Goal: Task Accomplishment & Management: Manage account settings

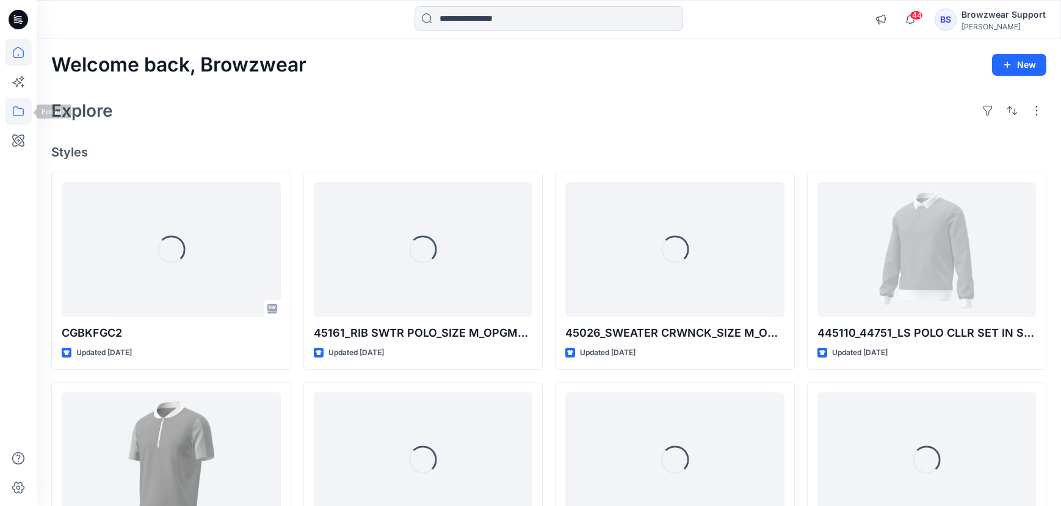
click at [23, 109] on icon at bounding box center [18, 111] width 11 height 10
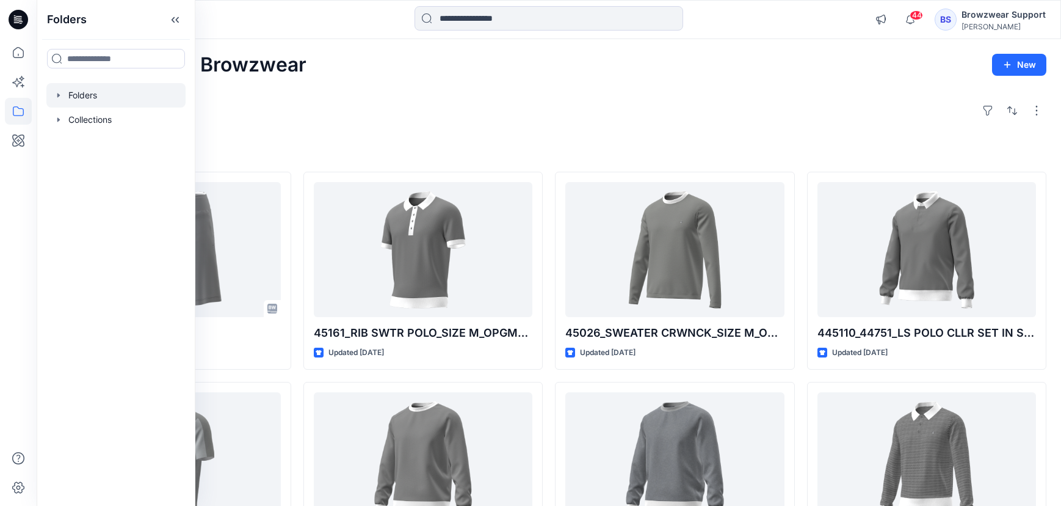
click at [62, 90] on div "Folders" at bounding box center [115, 95] width 139 height 24
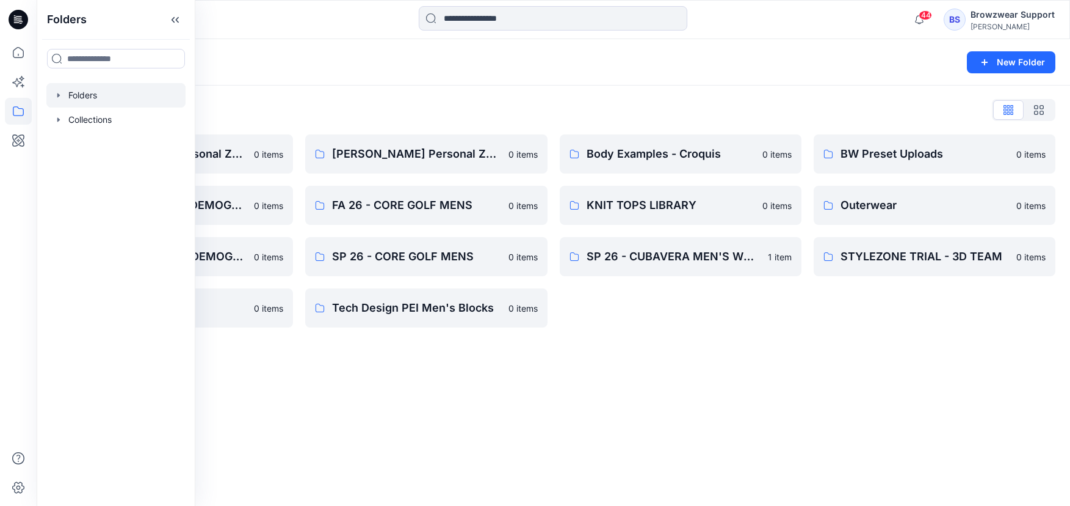
click at [421, 81] on div "Folders New Folder" at bounding box center [554, 62] width 1034 height 46
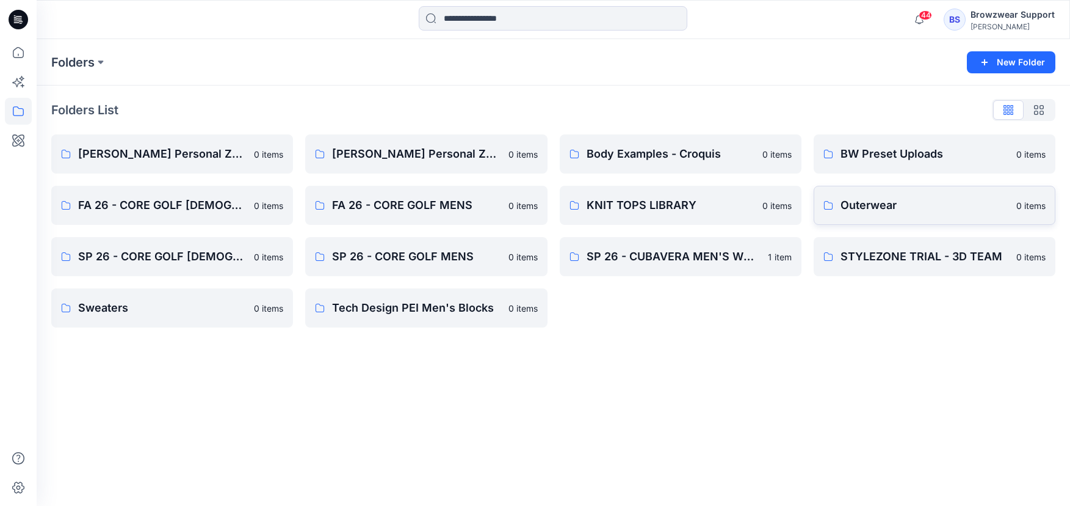
click at [889, 217] on link "Outerwear 0 items" at bounding box center [935, 205] width 242 height 39
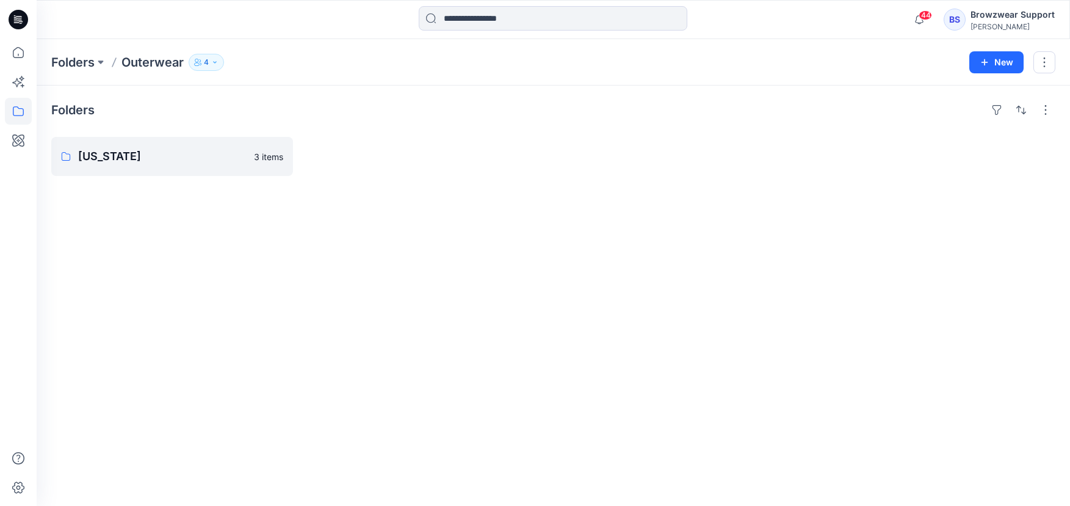
click at [203, 63] on button "4" at bounding box center [206, 62] width 35 height 17
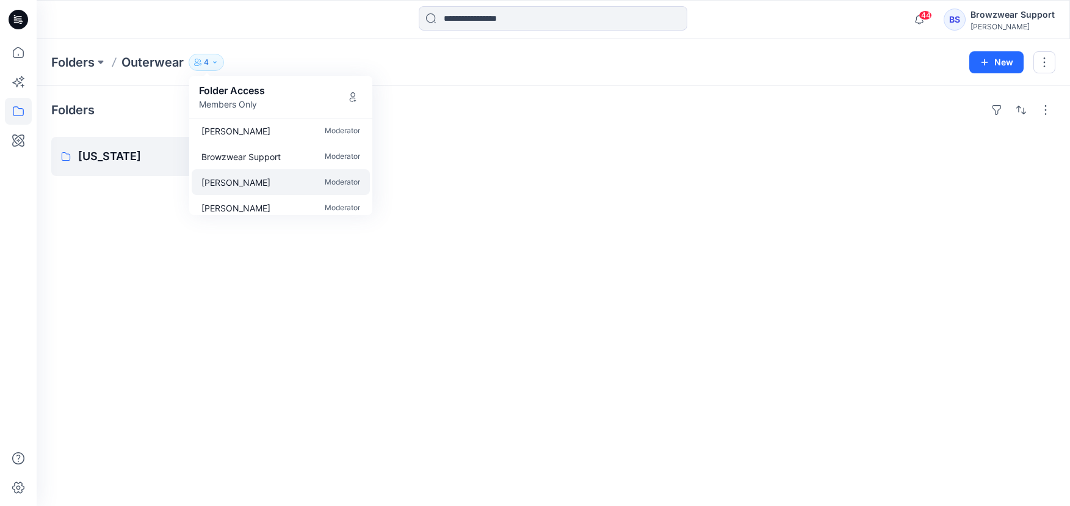
scroll to position [11, 0]
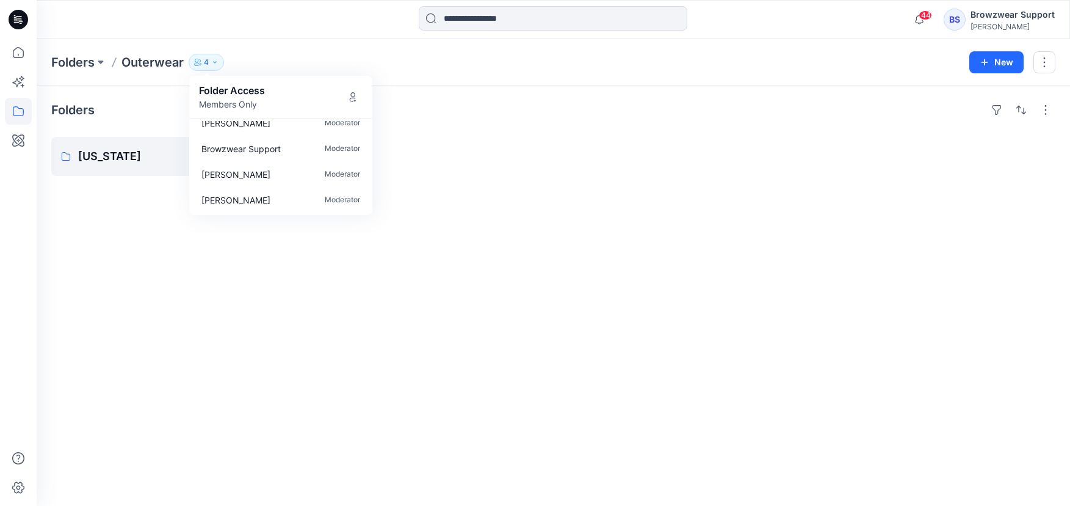
click at [585, 159] on div at bounding box center [681, 156] width 242 height 39
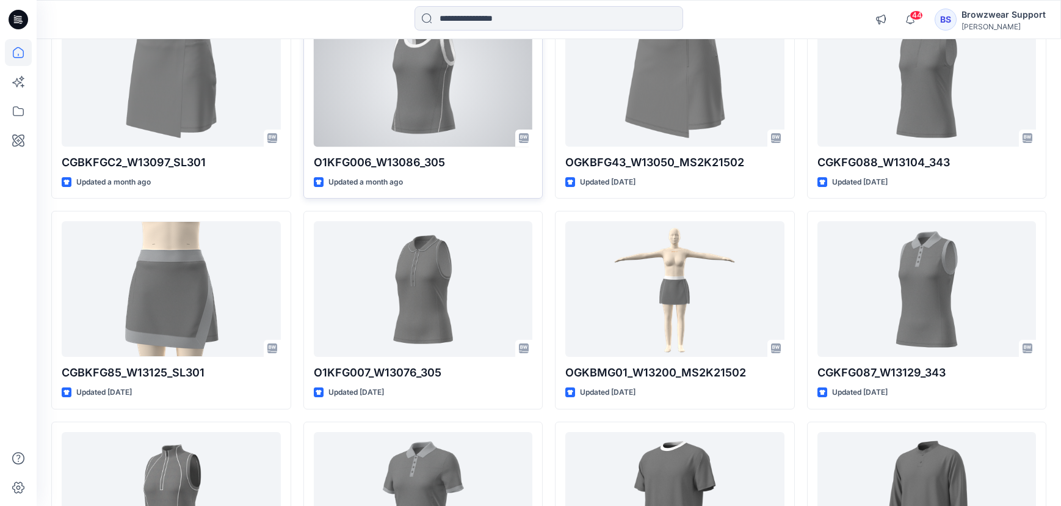
scroll to position [3186, 0]
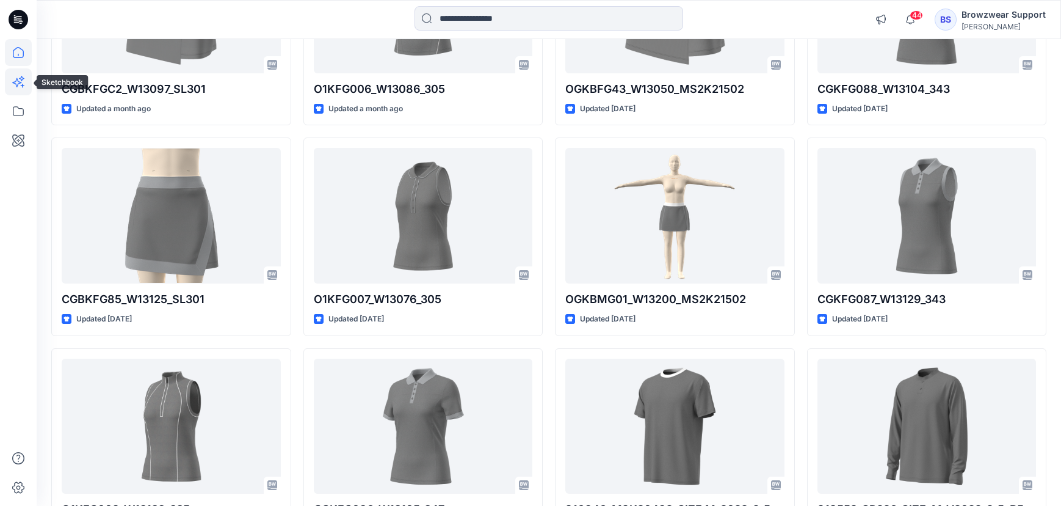
click at [25, 79] on icon at bounding box center [18, 81] width 27 height 27
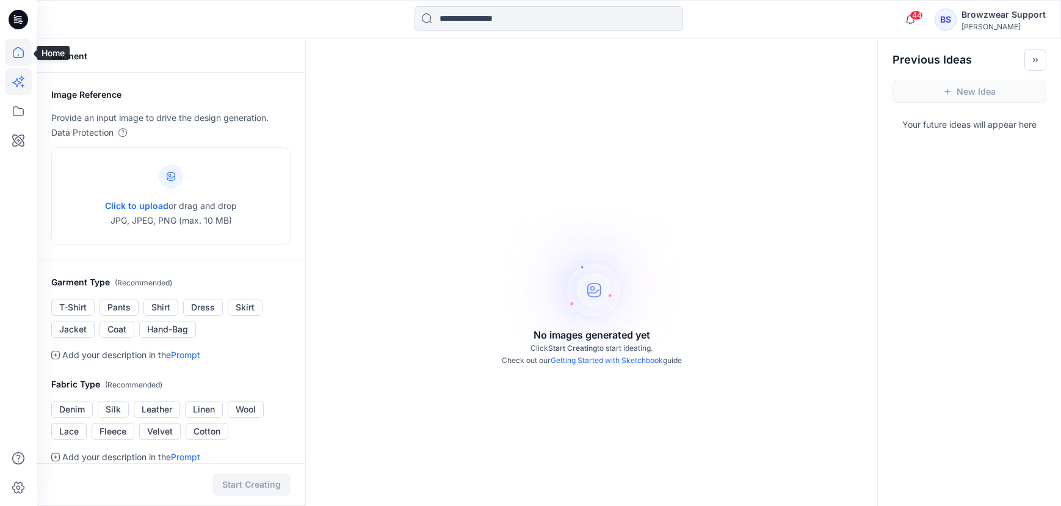
click at [20, 61] on icon at bounding box center [18, 52] width 27 height 27
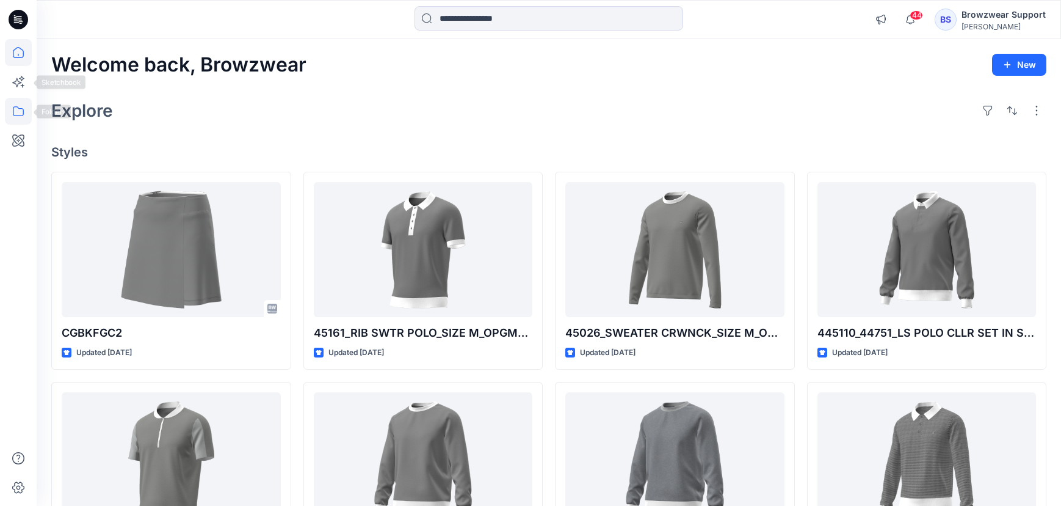
click at [27, 106] on icon at bounding box center [18, 111] width 27 height 27
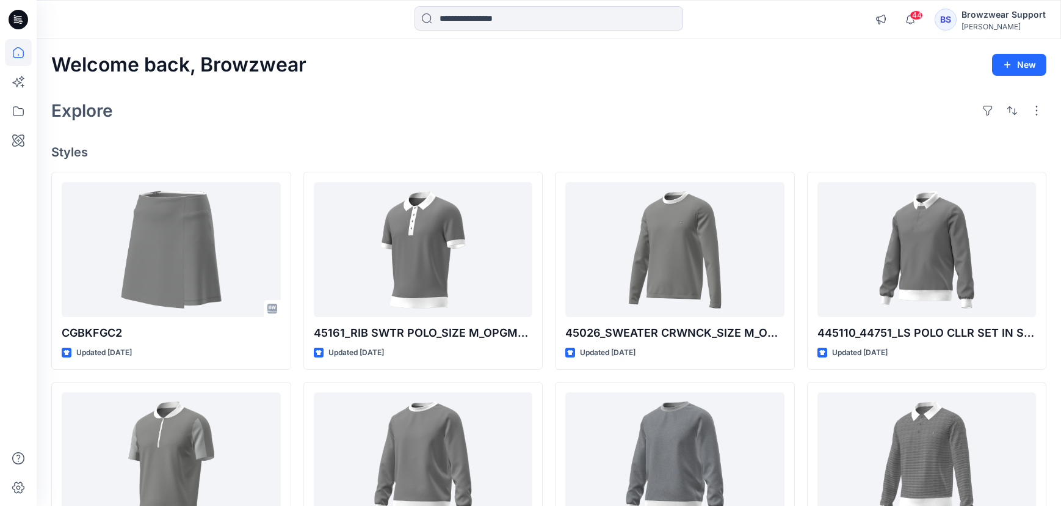
click at [1000, 24] on div "[PERSON_NAME]" at bounding box center [1004, 26] width 84 height 9
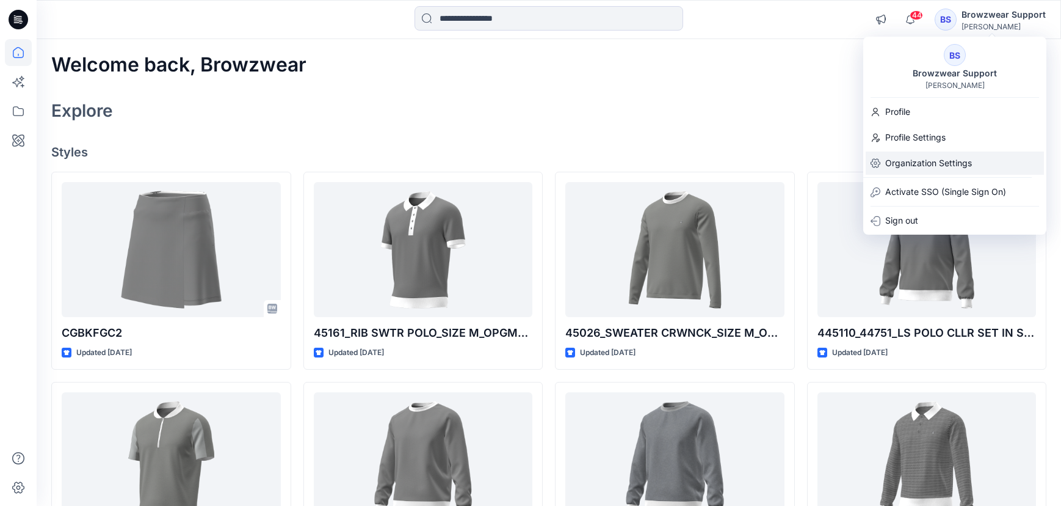
click at [923, 166] on p "Organization Settings" at bounding box center [928, 162] width 87 height 23
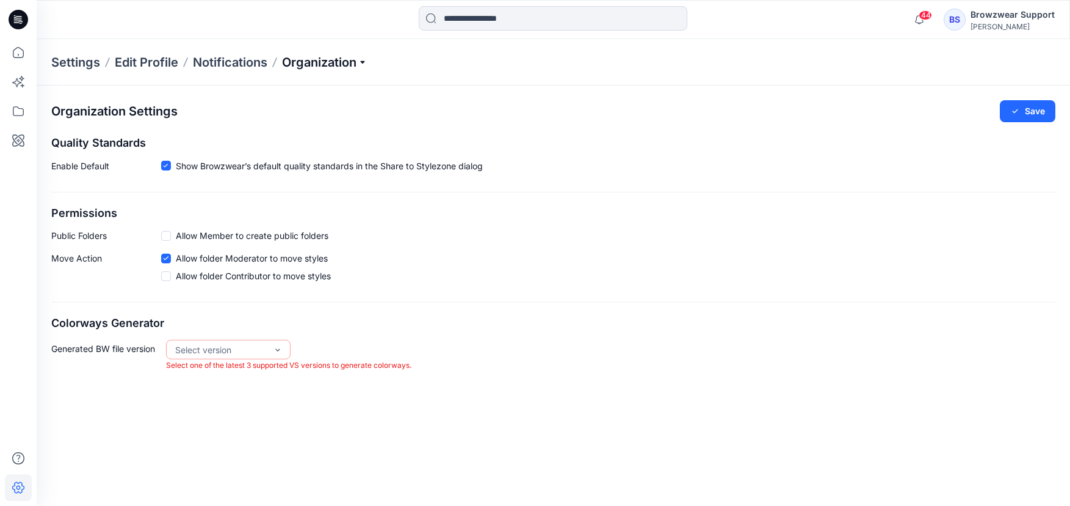
click at [361, 65] on p "Organization" at bounding box center [324, 62] width 85 height 17
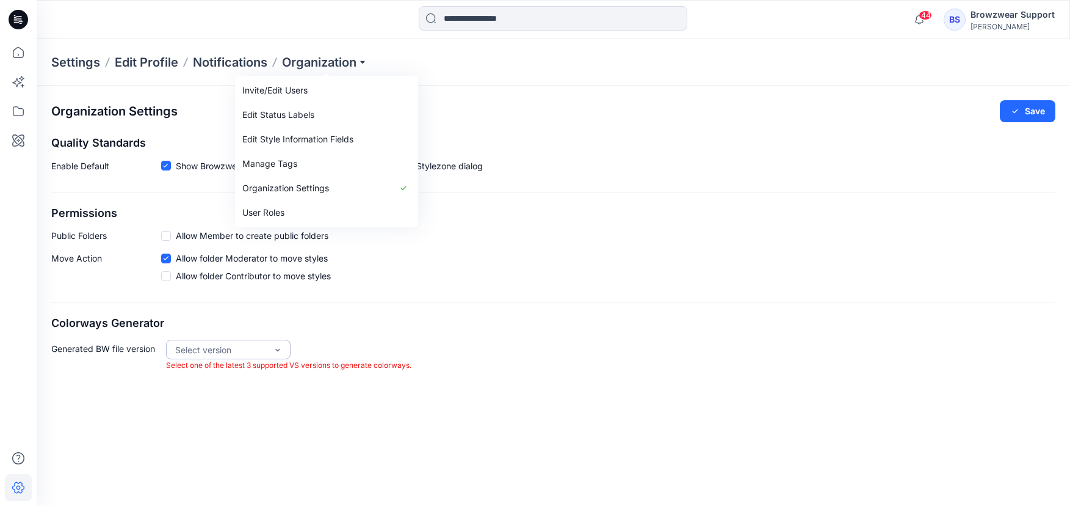
click at [272, 350] on div "Select version" at bounding box center [221, 350] width 104 height 20
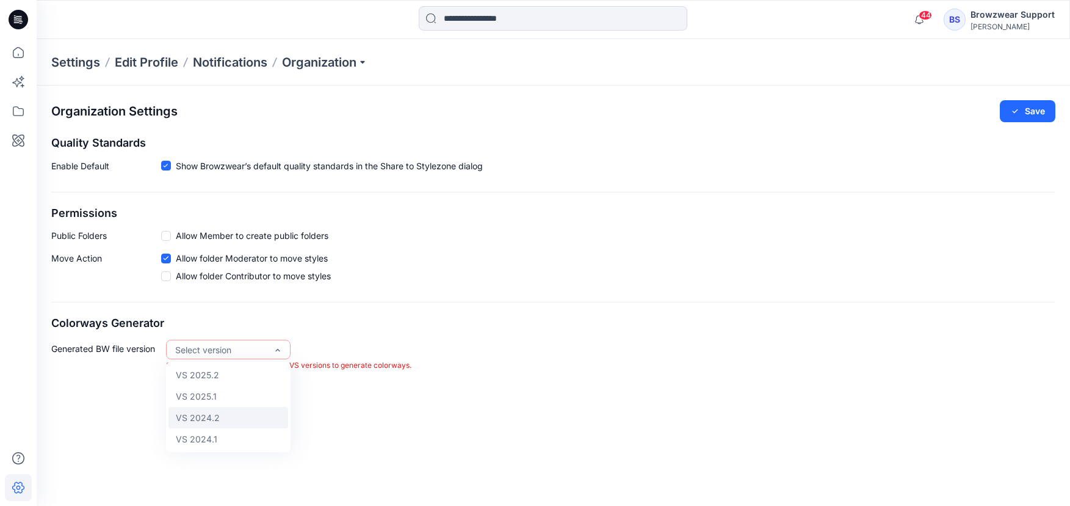
click at [261, 424] on div "VS 2024.2" at bounding box center [229, 417] width 120 height 21
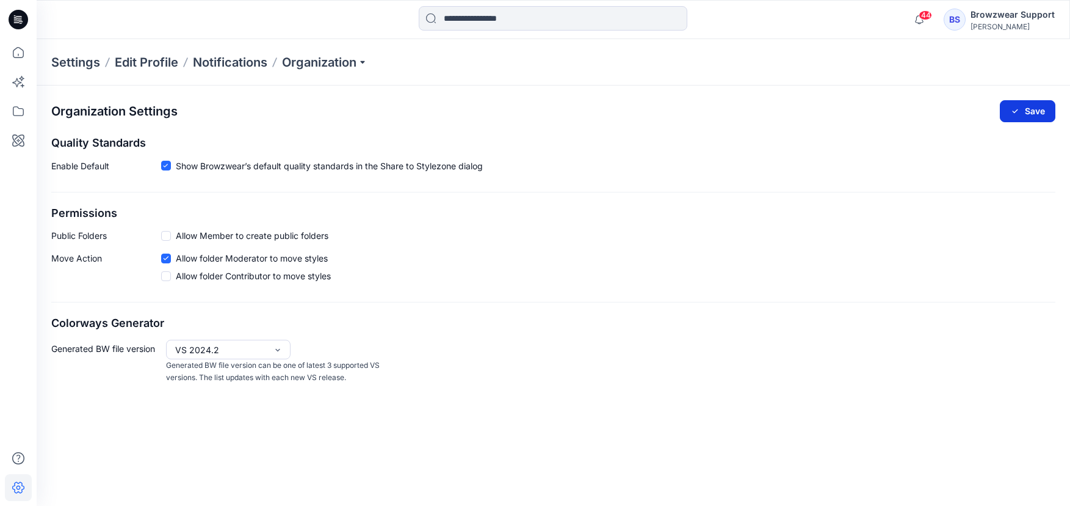
click at [1022, 111] on button "Save" at bounding box center [1028, 111] width 56 height 22
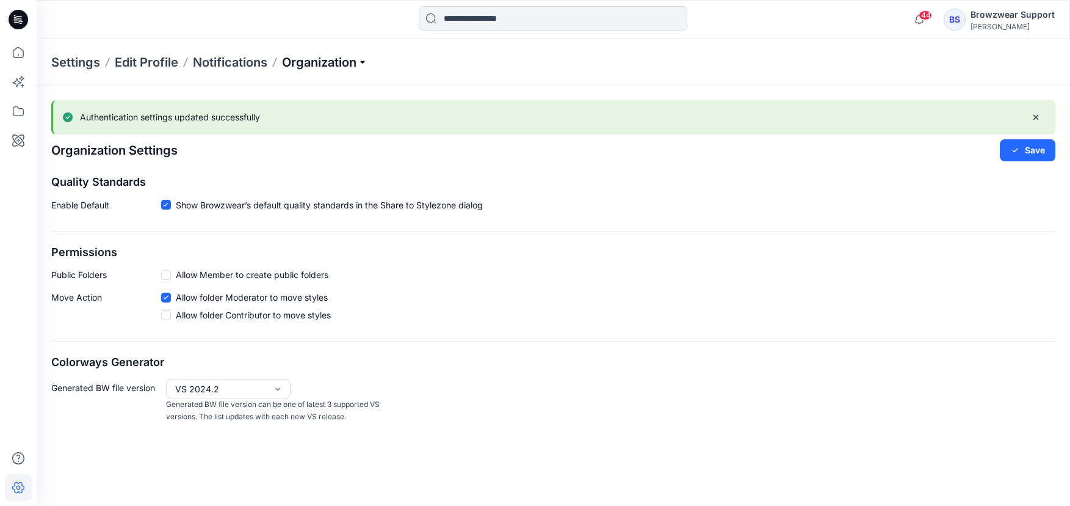
click at [352, 63] on p "Organization" at bounding box center [324, 62] width 85 height 17
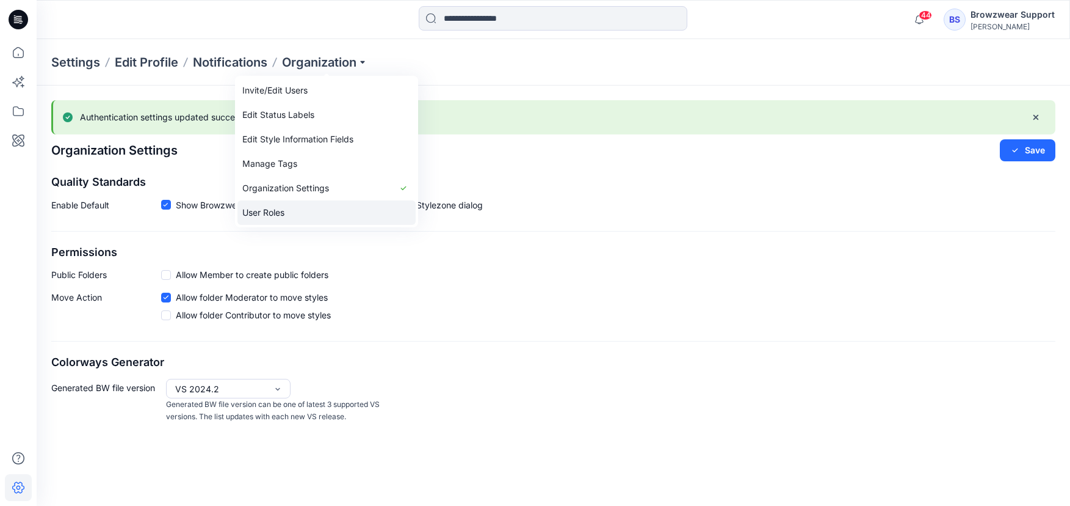
click at [359, 208] on link "User Roles" at bounding box center [327, 212] width 178 height 24
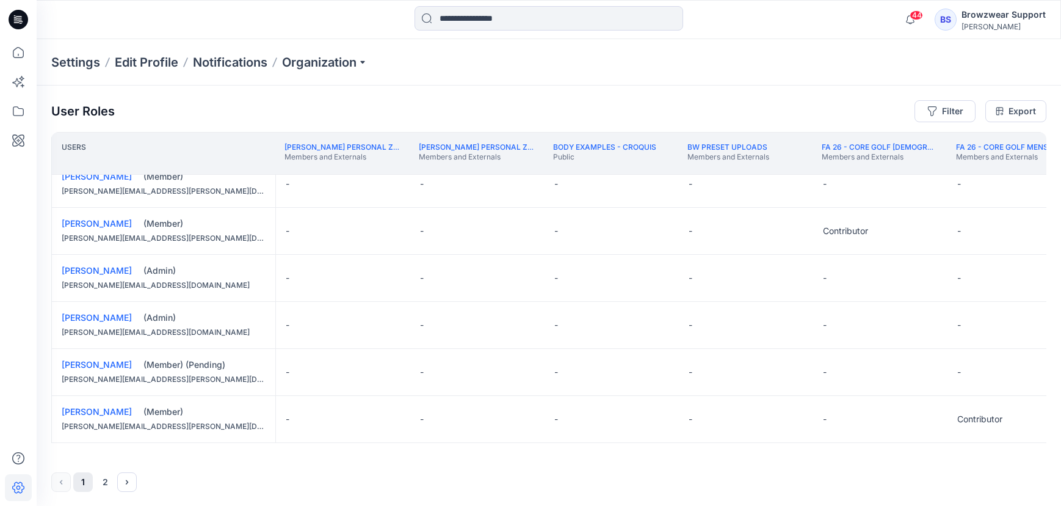
scroll to position [1, 0]
click at [130, 484] on icon "Next" at bounding box center [127, 481] width 10 height 10
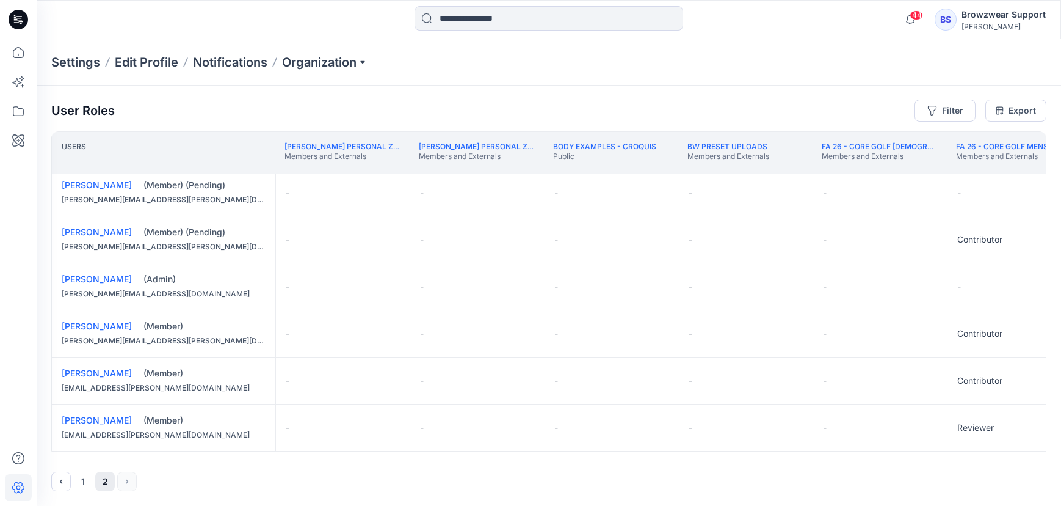
scroll to position [64, 0]
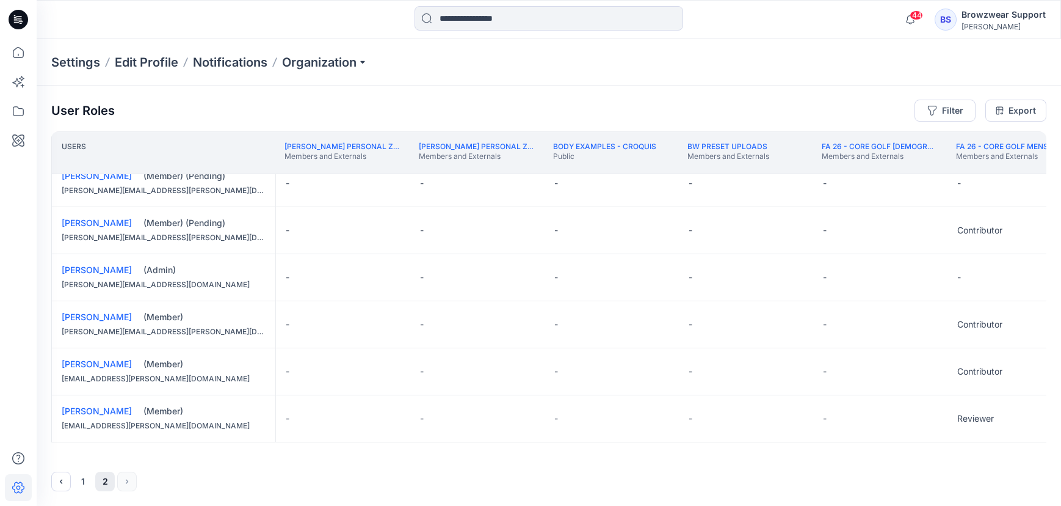
click at [70, 480] on button "Previous" at bounding box center [61, 481] width 20 height 20
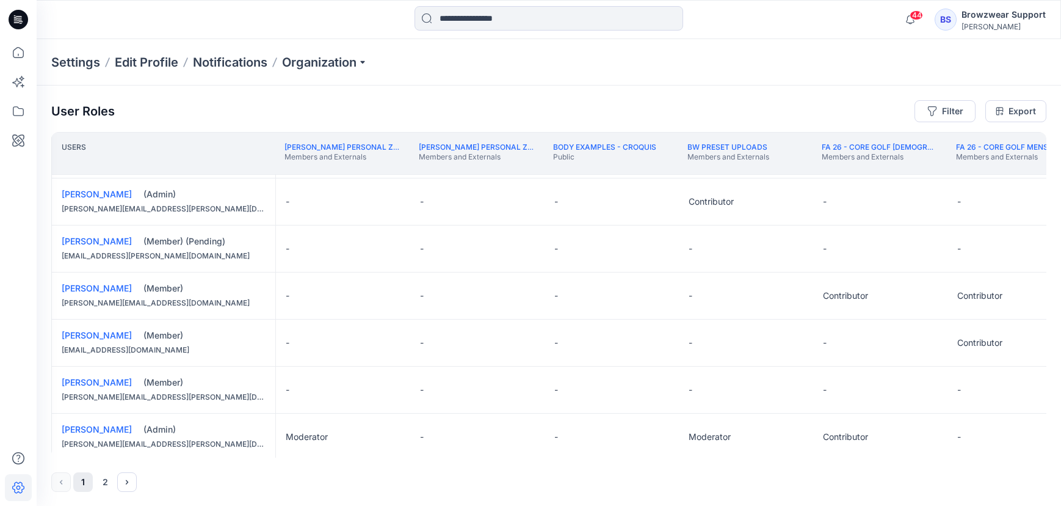
scroll to position [0, 0]
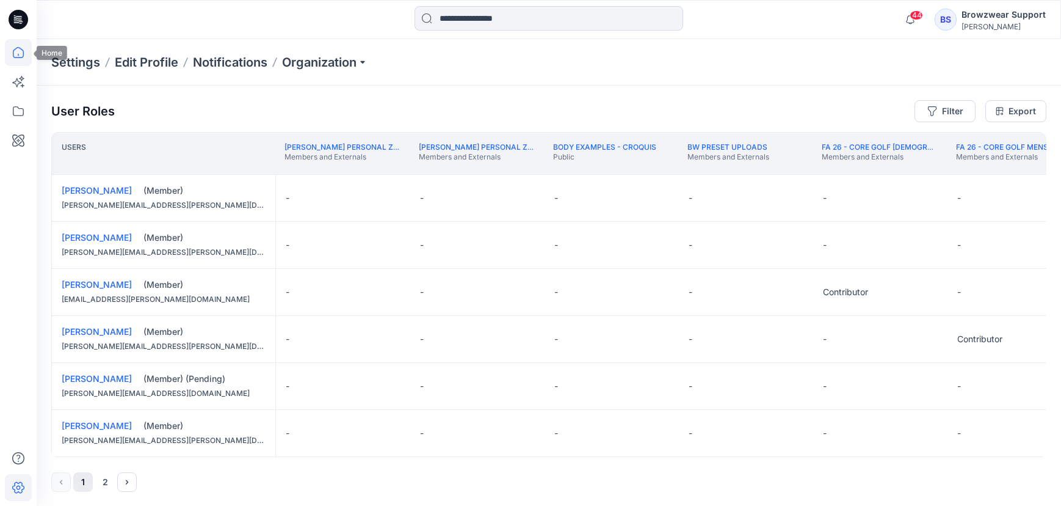
click at [12, 62] on icon at bounding box center [18, 52] width 27 height 27
